Goal: Check status: Check status

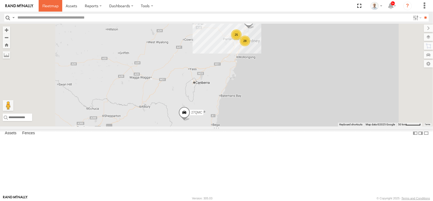
click at [54, 6] on span at bounding box center [50, 5] width 16 height 5
click at [251, 46] on div "28" at bounding box center [245, 40] width 11 height 11
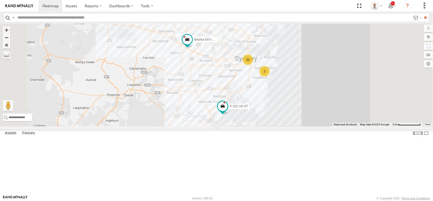
drag, startPoint x: 291, startPoint y: 114, endPoint x: 266, endPoint y: 98, distance: 29.9
click at [266, 98] on div "15 QMC-Spare 27QMC 21 2 16 01 [PERSON_NAME]-EKV93V 4 Beloka-CHV61N # 102 UD 9T …" at bounding box center [216, 75] width 433 height 103
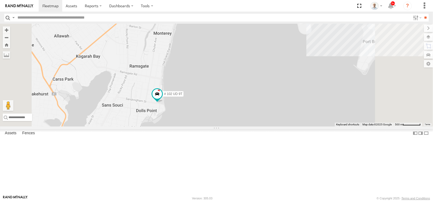
drag, startPoint x: 242, startPoint y: 166, endPoint x: 247, endPoint y: 158, distance: 10.1
click at [247, 126] on div "15 QMC-Spare 27QMC 01 [PERSON_NAME]-EKV93V Beloka-CHV61N # 102 UD 9T 02 Jordan …" at bounding box center [216, 75] width 433 height 103
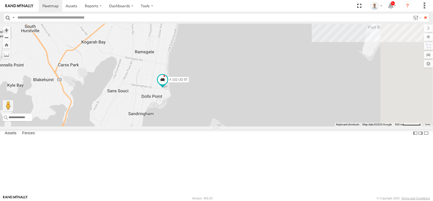
drag, startPoint x: 274, startPoint y: 108, endPoint x: 240, endPoint y: 152, distance: 54.7
click at [240, 126] on div "15 QMC-Spare 27QMC 01 [PERSON_NAME]-EKV93V Beloka-CHV61N # 102 UD 9T 02 Jordan …" at bounding box center [216, 75] width 433 height 103
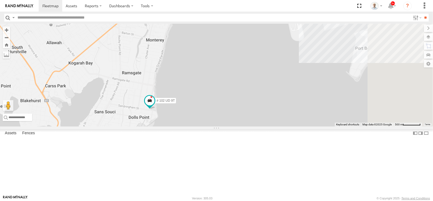
drag, startPoint x: 260, startPoint y: 80, endPoint x: 244, endPoint y: 106, distance: 30.3
click at [244, 106] on div "15 QMC-Spare 27QMC 01 [PERSON_NAME]-EKV93V Beloka-CHV61N # 102 UD 9T 02 Jordan …" at bounding box center [216, 75] width 433 height 103
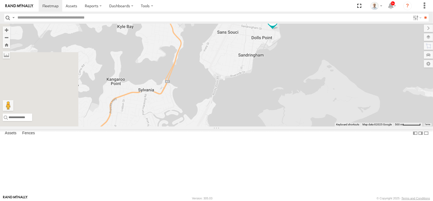
drag, startPoint x: 186, startPoint y: 115, endPoint x: 273, endPoint y: 92, distance: 89.5
click at [273, 92] on div "15 QMC-Spare 27QMC 01 [PERSON_NAME]-EKV93V Beloka-CHV61N # 102 UD 9T 02 Jordan …" at bounding box center [216, 75] width 433 height 103
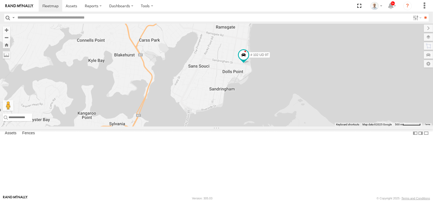
drag, startPoint x: 284, startPoint y: 93, endPoint x: 205, endPoint y: 157, distance: 102.0
click at [205, 126] on div "15 QMC-Spare 27QMC 01 [PERSON_NAME]-EKV93V Beloka-CHV61N # 102 UD 9T 02 Jordan …" at bounding box center [216, 75] width 433 height 103
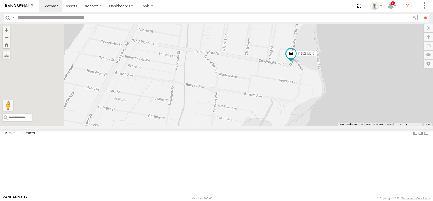
drag, startPoint x: 262, startPoint y: 138, endPoint x: 320, endPoint y: 129, distance: 58.1
click at [320, 126] on div "15 QMC-Spare 27QMC 01 [PERSON_NAME]-EKV93V Beloka-CHV61N # 102 UD 9T 02 Jordan …" at bounding box center [216, 75] width 433 height 103
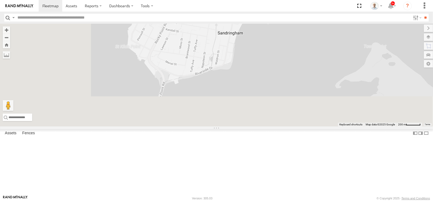
drag, startPoint x: 236, startPoint y: 92, endPoint x: 258, endPoint y: 59, distance: 39.2
click at [257, 59] on div "15 QMC-Spare 27QMC 01 [PERSON_NAME]-EKV93V Beloka-CHV61N # 102 UD 9T 02 Jordan …" at bounding box center [216, 75] width 433 height 103
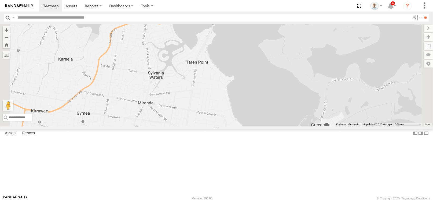
drag, startPoint x: 251, startPoint y: 101, endPoint x: 279, endPoint y: 67, distance: 44.6
click at [279, 67] on div "15 QMC-Spare 27QMC 01 [PERSON_NAME]-EKV93V Beloka-CHV61N # 102 UD 9T 02 Jordan …" at bounding box center [216, 75] width 433 height 103
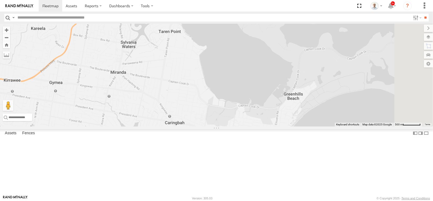
drag, startPoint x: 370, startPoint y: 149, endPoint x: 342, endPoint y: 116, distance: 43.0
click at [342, 116] on div "15 QMC-Spare 27QMC 01 [PERSON_NAME]-EKV93V Beloka-CHV61N # 102 UD 9T 02 Jordan …" at bounding box center [216, 75] width 433 height 103
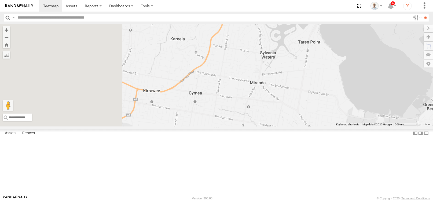
drag, startPoint x: 162, startPoint y: 113, endPoint x: 302, endPoint y: 123, distance: 140.5
click at [302, 123] on div "15 QMC-Spare 27QMC 01 [PERSON_NAME]-EKV93V Beloka-CHV61N # 102 UD 9T 02 Jordan …" at bounding box center [216, 75] width 433 height 103
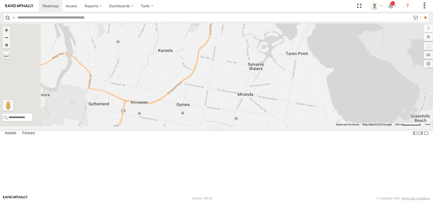
drag, startPoint x: 284, startPoint y: 67, endPoint x: 282, endPoint y: 65, distance: 3.2
click at [265, 87] on div "15 QMC-Spare 27QMC 01 [PERSON_NAME]-EKV93V Beloka-CHV61N # 102 UD 9T 02 Jordan …" at bounding box center [216, 75] width 433 height 103
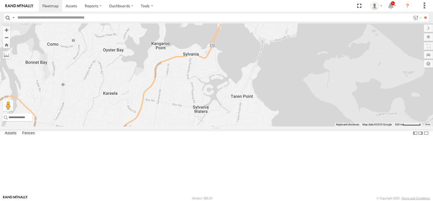
drag, startPoint x: 279, startPoint y: 65, endPoint x: 243, endPoint y: 84, distance: 40.4
click at [243, 84] on div "15 QMC-Spare 27QMC 01 [PERSON_NAME]-EKV93V Beloka-CHV61N # 102 UD 9T 02 Jordan …" at bounding box center [216, 75] width 433 height 103
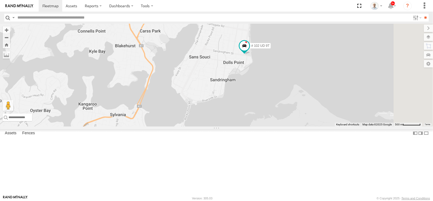
drag, startPoint x: 262, startPoint y: 73, endPoint x: 262, endPoint y: 99, distance: 26.6
click at [262, 99] on div "15 QMC-Spare 27QMC 01 [PERSON_NAME]-EKV93V Beloka-CHV61N # 102 UD 9T 02 Jordan …" at bounding box center [216, 75] width 433 height 103
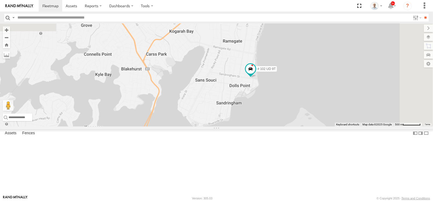
drag, startPoint x: 267, startPoint y: 106, endPoint x: 268, endPoint y: 114, distance: 8.4
click at [271, 118] on div "15 QMC-Spare 27QMC 01 [PERSON_NAME]-EKV93V Beloka-CHV61N # 102 UD 9T 02 Jordan …" at bounding box center [216, 75] width 433 height 103
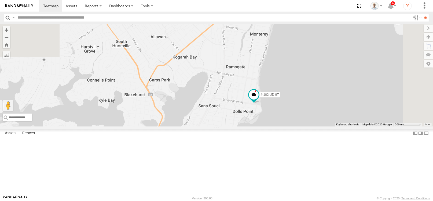
drag, startPoint x: 264, startPoint y: 112, endPoint x: 265, endPoint y: 129, distance: 17.5
click at [265, 126] on div "15 QMC-Spare 27QMC 01 [PERSON_NAME]-EKV93V Beloka-CHV61N # 102 UD 9T 02 Jordan …" at bounding box center [216, 75] width 433 height 103
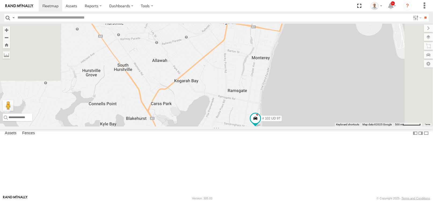
drag, startPoint x: 262, startPoint y: 117, endPoint x: 249, endPoint y: 125, distance: 15.0
click at [249, 125] on div "15 QMC-Spare 27QMC 01 [PERSON_NAME]-EKV93V Beloka-CHV61N # 102 UD 9T 02 Jordan …" at bounding box center [216, 75] width 433 height 103
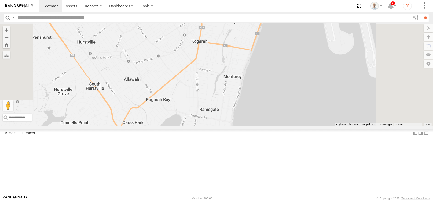
click at [234, 126] on div "15 QMC-Spare 27QMC 01 [PERSON_NAME]-EKV93V Beloka-CHV61N # 102 UD 9T 02 Jordan …" at bounding box center [216, 75] width 433 height 103
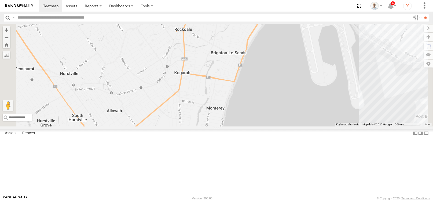
drag, startPoint x: 240, startPoint y: 134, endPoint x: 237, endPoint y: 138, distance: 4.8
click at [237, 126] on div "15 QMC-Spare 27QMC 01 [PERSON_NAME]-EKV93V Beloka-CHV61N # 102 UD 9T 02 Jordan …" at bounding box center [216, 75] width 433 height 103
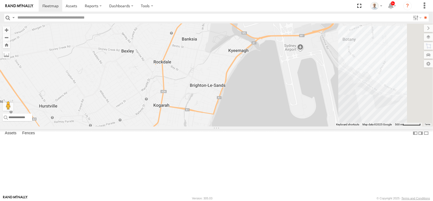
drag, startPoint x: 248, startPoint y: 129, endPoint x: 237, endPoint y: 143, distance: 17.7
click at [237, 126] on div "15 QMC-Spare 27QMC 01 [PERSON_NAME]-EKV93V Beloka-CHV61N # 102 UD 9T 02 Jordan …" at bounding box center [216, 75] width 433 height 103
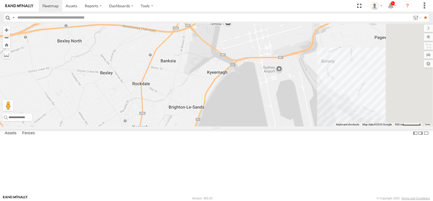
drag, startPoint x: 301, startPoint y: 97, endPoint x: 236, endPoint y: 137, distance: 76.6
click at [236, 126] on div "15 QMC-Spare 27QMC 01 [PERSON_NAME]-EKV93V Beloka-CHV61N # 102 UD 9T 02 Jordan …" at bounding box center [216, 75] width 433 height 103
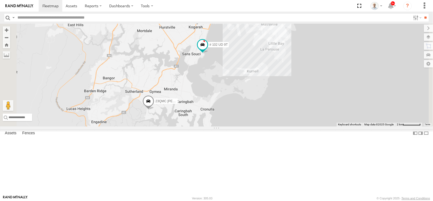
drag, startPoint x: 223, startPoint y: 160, endPoint x: 285, endPoint y: 65, distance: 113.4
click at [285, 65] on div "15 QMC-Spare 27QMC 01 [PERSON_NAME]-EKV93V Beloka-CHV61N # 102 UD 9T 02 Jordan …" at bounding box center [216, 75] width 433 height 103
click at [208, 49] on span at bounding box center [203, 45] width 10 height 10
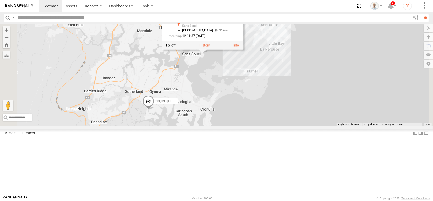
click at [210, 47] on label at bounding box center [205, 45] width 10 height 4
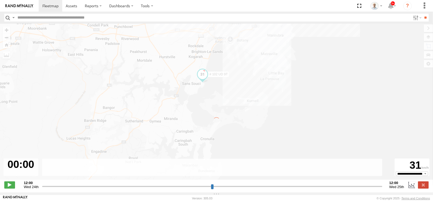
type input "**********"
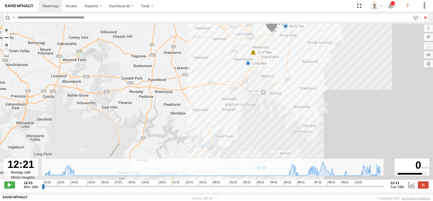
drag, startPoint x: 248, startPoint y: 124, endPoint x: 247, endPoint y: 75, distance: 48.9
click at [247, 75] on div "# 102 UD 9T 12:37 Mon 12:46 Mon 13:03 Mon 14:26 Mon 08:54 Tue 09:52 Tue 11:33 T…" at bounding box center [216, 104] width 433 height 161
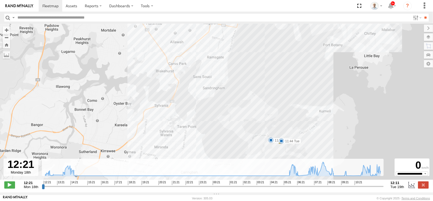
click at [250, 61] on div "# 102 UD 9T 12:37 Mon 12:46 Mon 13:03 Mon 14:26 Mon 08:54 Tue 09:52 Tue 11:33 T…" at bounding box center [216, 104] width 433 height 161
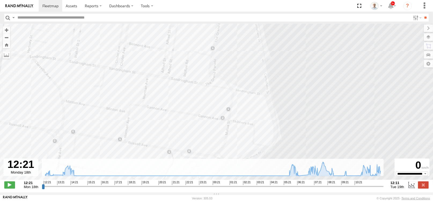
click at [134, 83] on div "# 102 UD 9T 12:37 Mon 12:46 Mon 13:03 Mon 14:26 Mon 08:54 Tue 09:52 Tue 11:33 T…" at bounding box center [216, 104] width 433 height 161
click at [132, 98] on div "# 102 UD 9T 12:37 Mon 12:46 Mon 13:03 Mon 14:26 Mon 08:54 Tue 09:52 Tue 11:33 T…" at bounding box center [216, 104] width 433 height 161
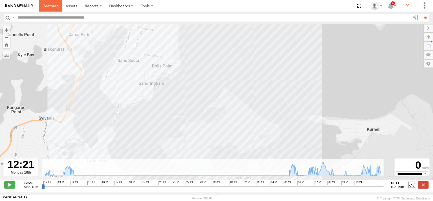
click at [43, 2] on link at bounding box center [51, 6] width 24 height 12
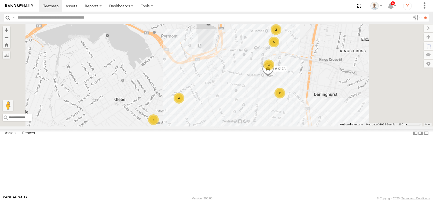
click at [159, 125] on div "4" at bounding box center [153, 119] width 11 height 11
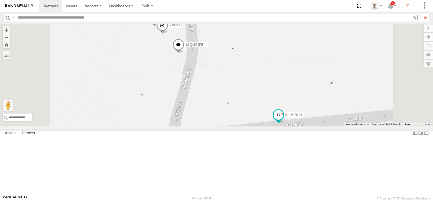
click at [303, 117] on span "# 105 Tri 3T" at bounding box center [294, 115] width 17 height 4
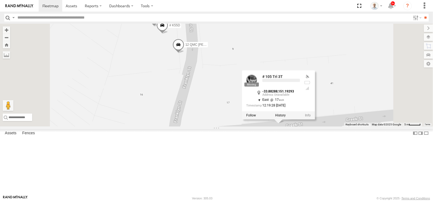
click at [297, 126] on div "15 QMC-Spare 27QMC 01 Lyndon Beloka-EKV93V Beloka-CHV61N # 102 UD 9T 02 Jordan …" at bounding box center [216, 75] width 433 height 103
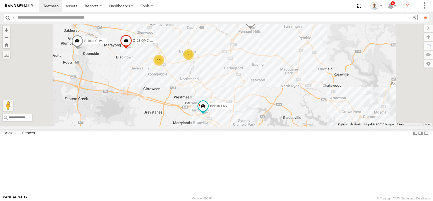
drag, startPoint x: 206, startPoint y: 75, endPoint x: 218, endPoint y: 88, distance: 17.5
click at [218, 88] on div "15 QMC-Spare 27QMC 01 Lyndon Beloka-EKV93V Beloka-CHV61N # 102 UD 9T 23QMC Paul…" at bounding box center [216, 75] width 433 height 103
